Goal: Find contact information: Find contact information

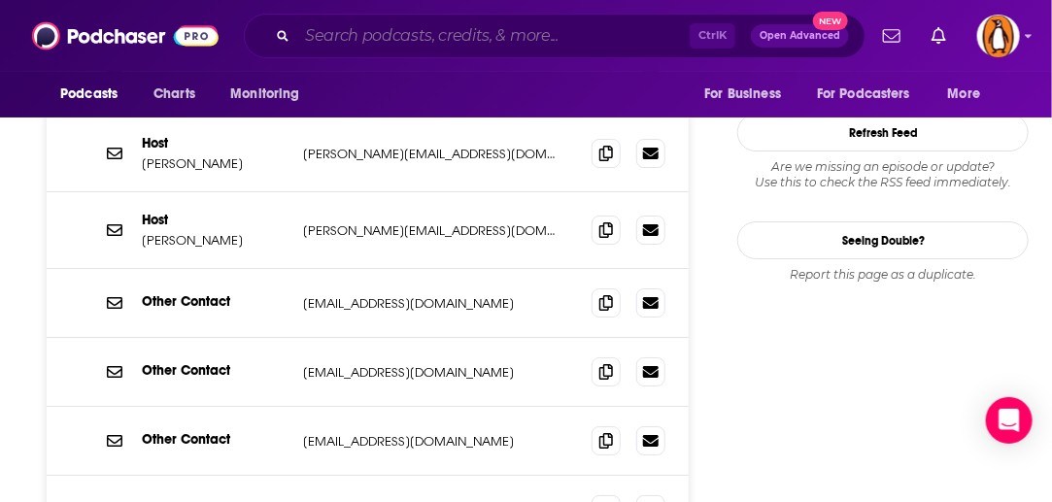
click at [472, 28] on input "Search podcasts, credits, & more..." at bounding box center [493, 35] width 392 height 31
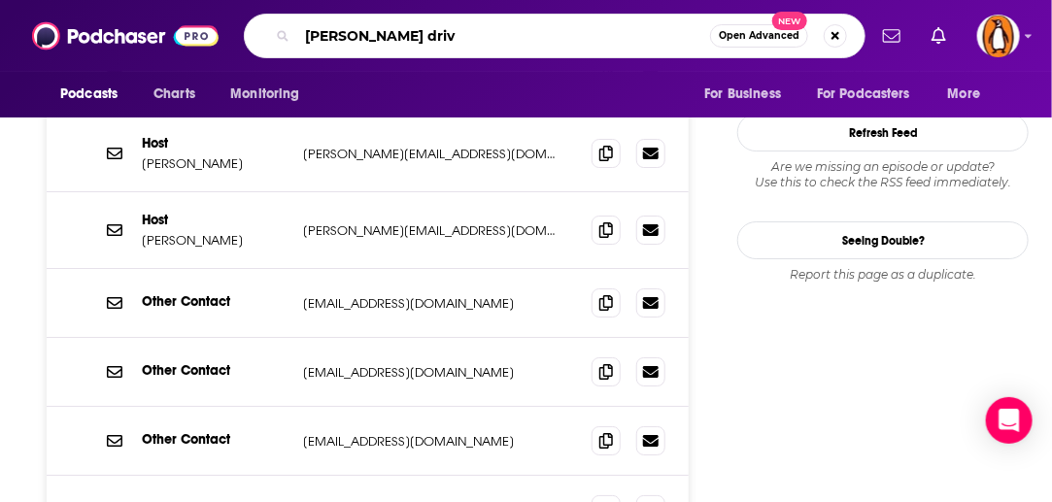
type input "[PERSON_NAME] drive"
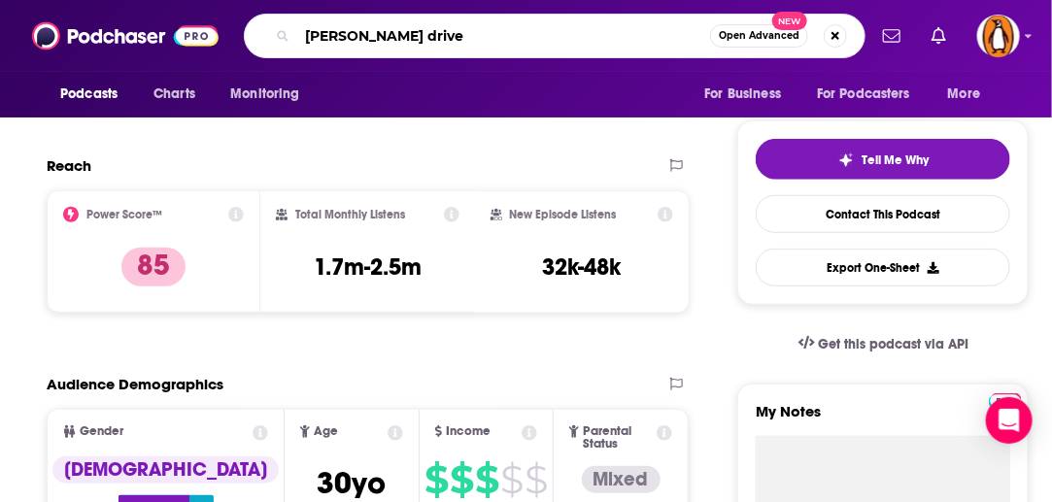
scroll to position [393, 0]
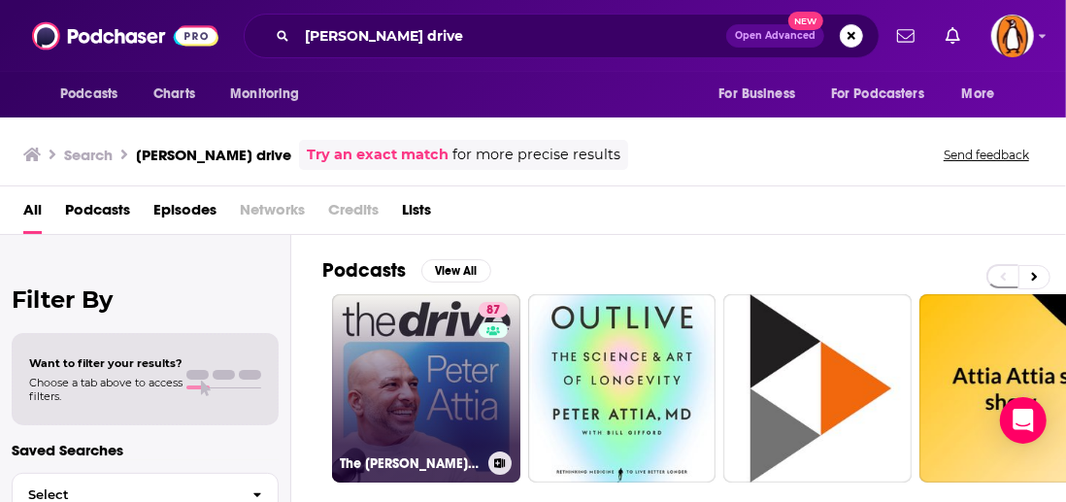
click at [420, 319] on link "[STREET_ADDRESS][PERSON_NAME]" at bounding box center [426, 388] width 188 height 188
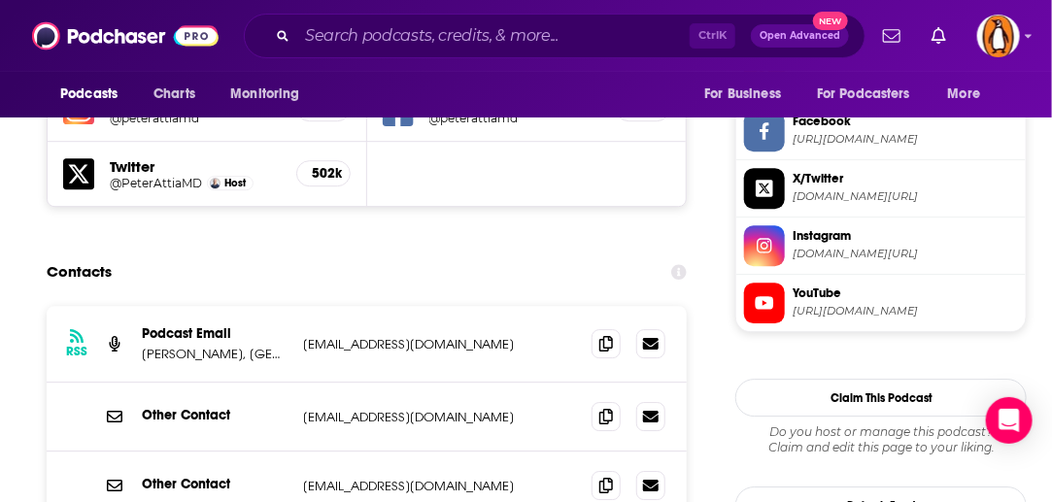
scroll to position [1837, 0]
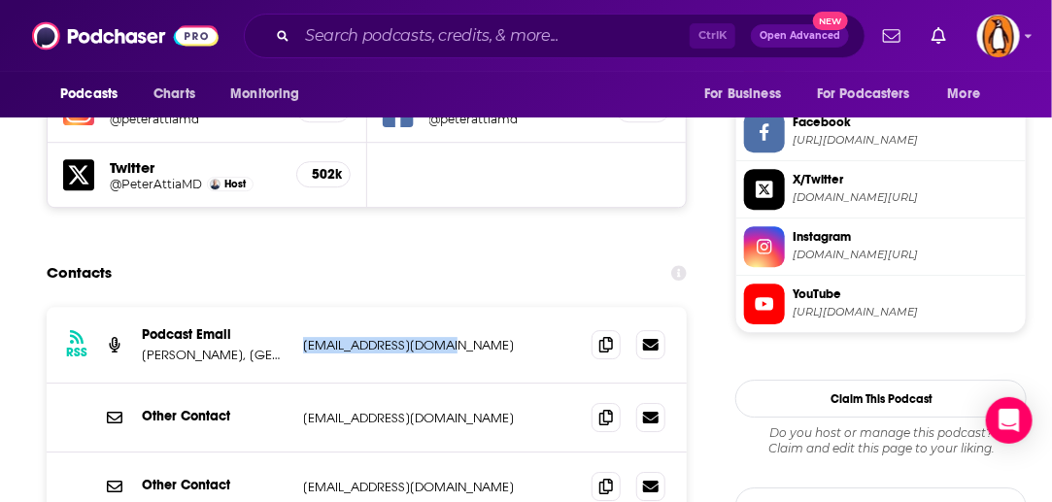
drag, startPoint x: 455, startPoint y: 234, endPoint x: 300, endPoint y: 247, distance: 155.9
click at [300, 307] on div "RSS Podcast Email [PERSON_NAME], [GEOGRAPHIC_DATA] [PERSON_NAME][EMAIL_ADDRESS]…" at bounding box center [367, 345] width 640 height 77
copy p "[EMAIL_ADDRESS][DOMAIN_NAME]"
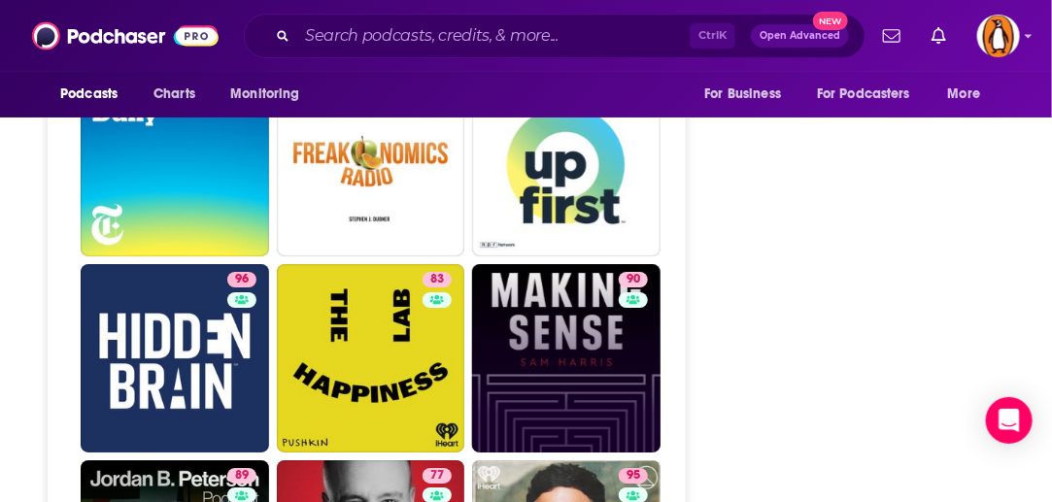
scroll to position [4597, 0]
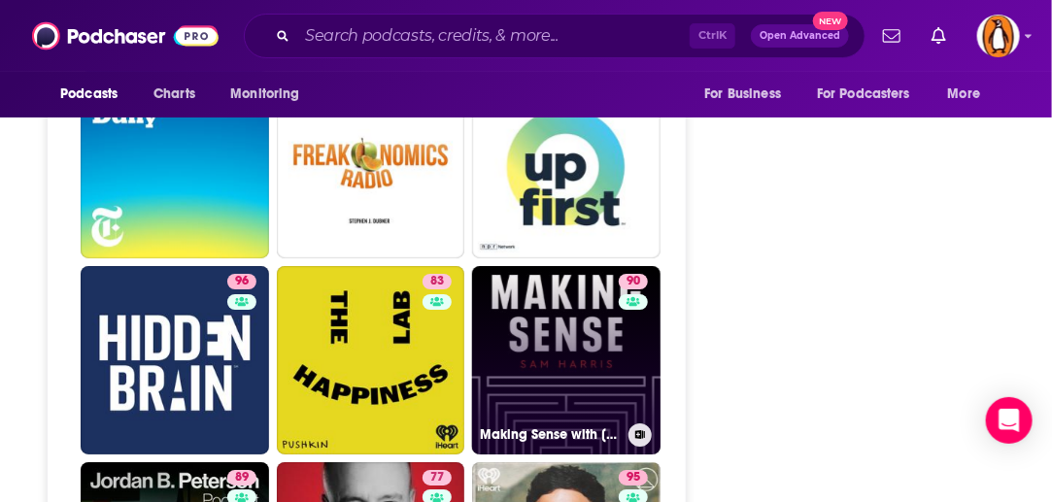
click at [563, 266] on link "90 Making Sense with [PERSON_NAME]" at bounding box center [566, 360] width 188 height 188
type input "[URL][DOMAIN_NAME][PERSON_NAME]"
